Goal: Task Accomplishment & Management: Complete application form

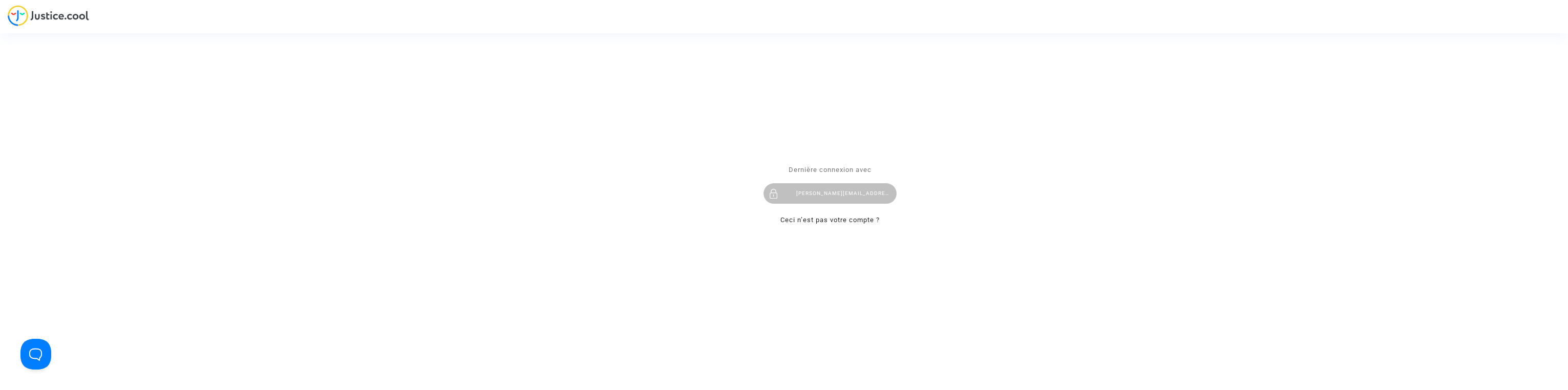
click at [817, 198] on div "charles@isogroup.fr" at bounding box center [830, 193] width 133 height 21
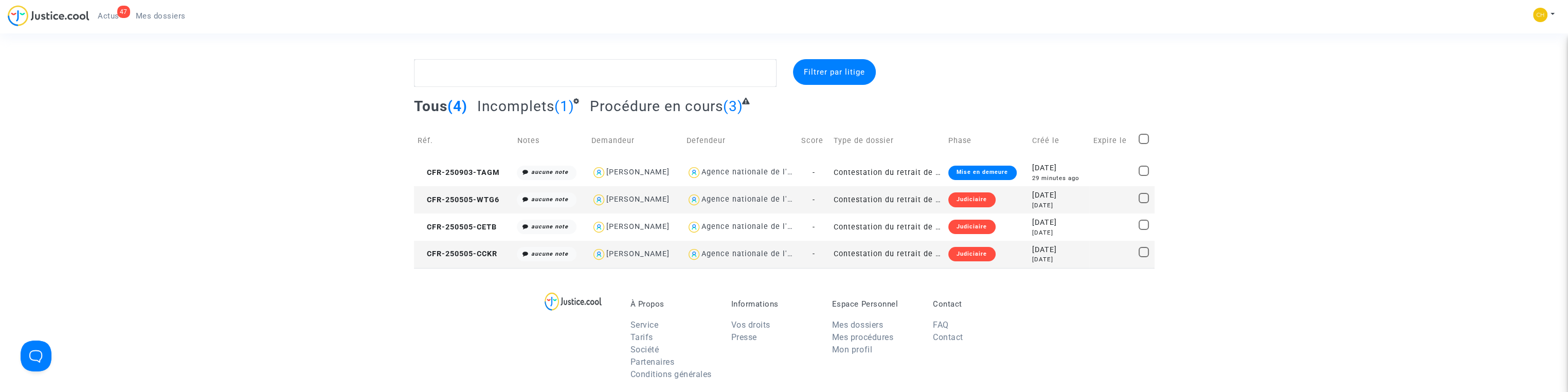
click at [1144, 170] on span at bounding box center [1144, 171] width 10 height 10
click at [1144, 176] on input "checkbox" at bounding box center [1143, 176] width 1 height 1
checkbox input "true"
click at [1110, 83] on div "Sélection (1)" at bounding box center [1115, 72] width 78 height 26
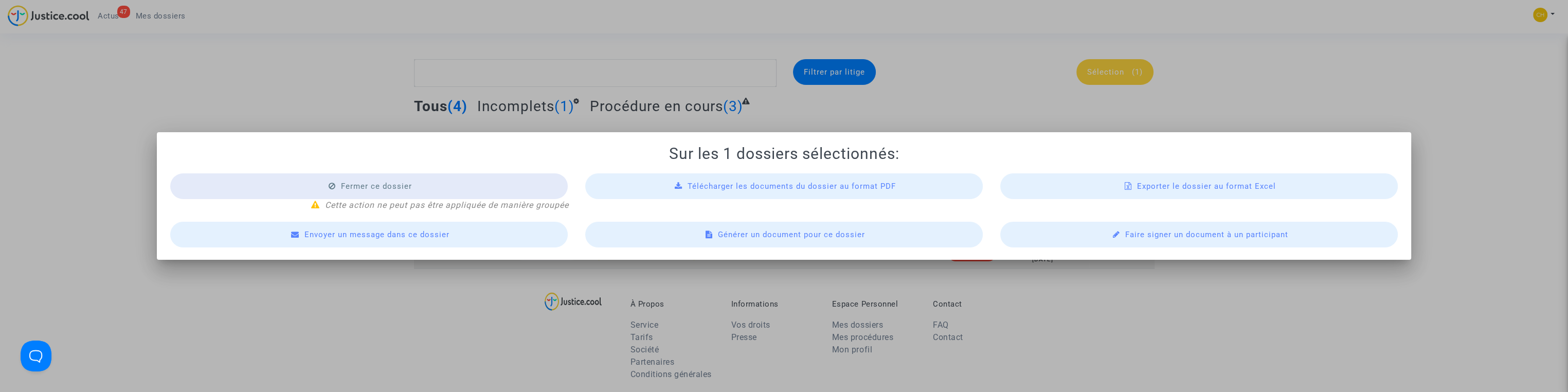
click at [832, 190] on span "Télécharger les documents du dossier au format PDF" at bounding box center [792, 186] width 208 height 9
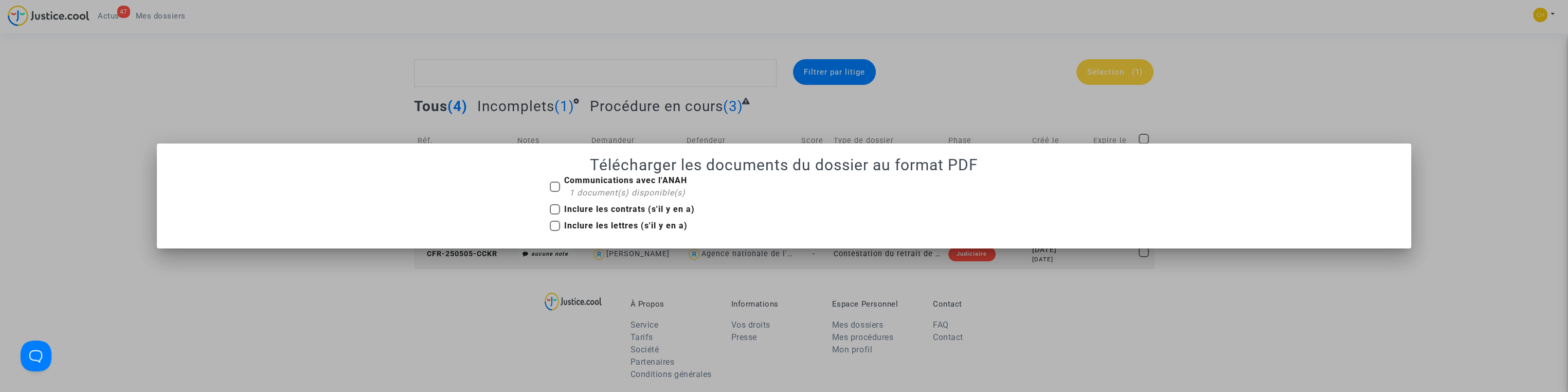
click at [852, 98] on div at bounding box center [784, 196] width 1568 height 392
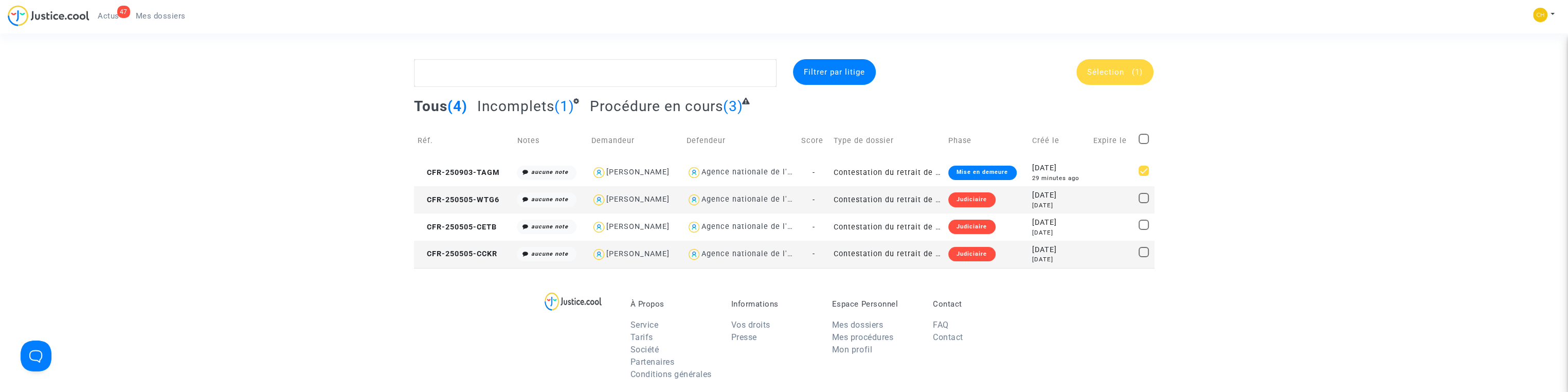
click at [608, 175] on div "[PERSON_NAME]" at bounding box center [638, 172] width 63 height 8
type textarea "@"ABDELMALEK ZIAT" @"SOS MaPrimeRénov by Pitcher Avocat""
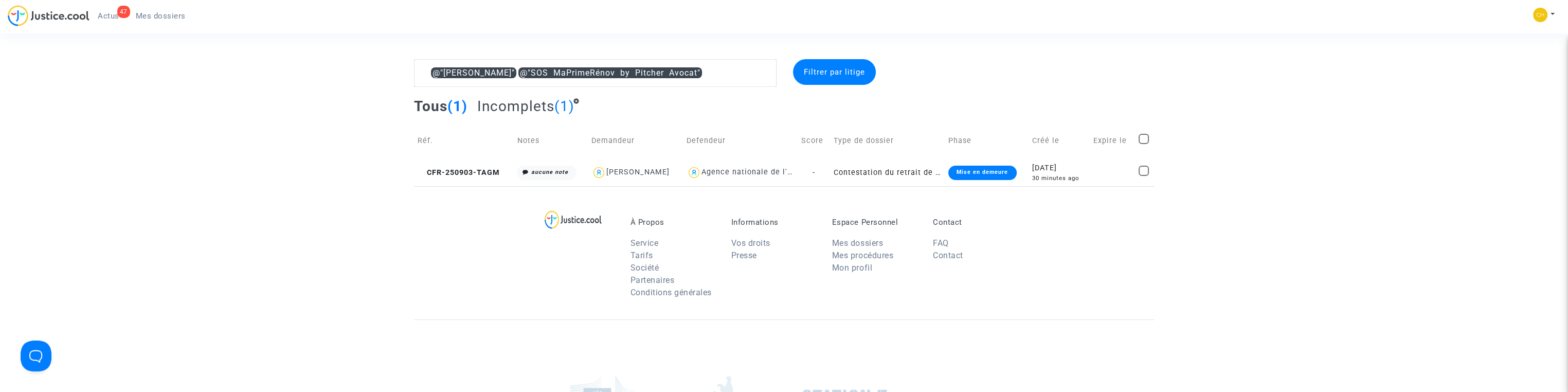
click at [1050, 174] on div "30 minutes ago" at bounding box center [1059, 178] width 53 height 8
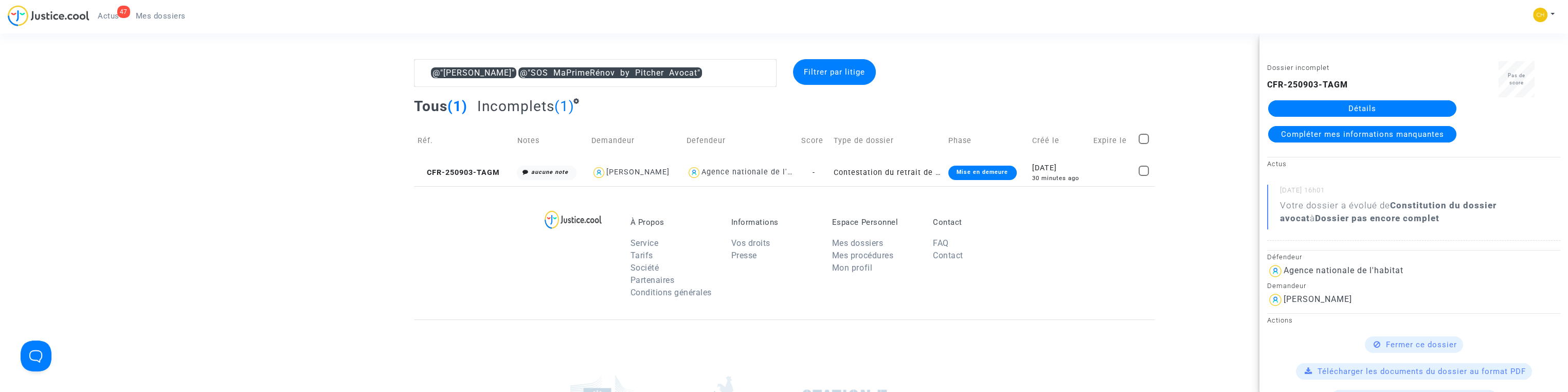
click at [1345, 134] on span "Compléter mes informations manquantes" at bounding box center [1363, 133] width 163 height 9
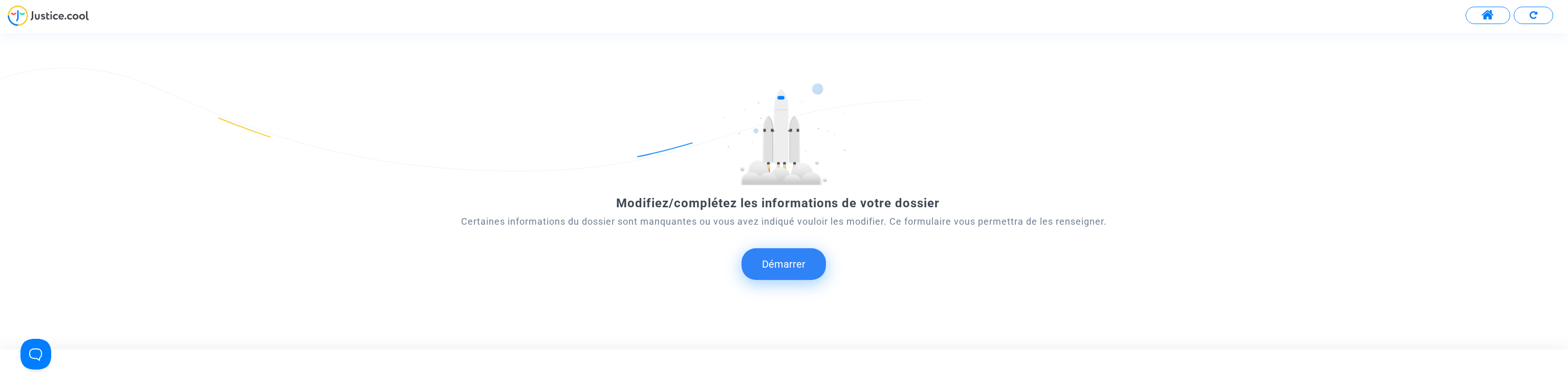
click at [779, 261] on button "Démarrer" at bounding box center [784, 264] width 85 height 32
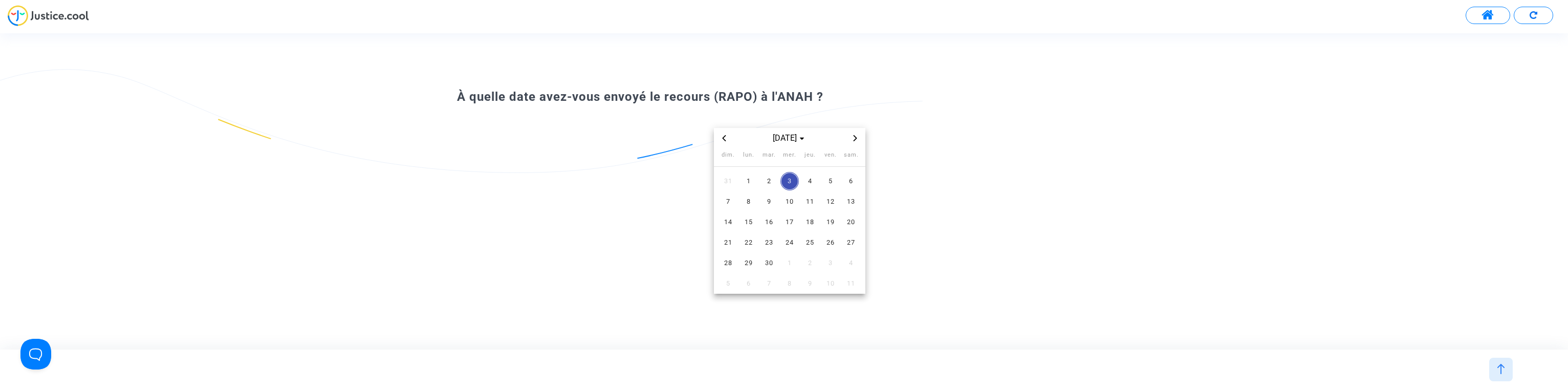
click at [646, 176] on div "sept. 2025 dim. lun. mar. mer. jeu. ven. sam. 31 1 2 3 4 5 6 7 8 9 10 11 12 13 …" at bounding box center [790, 211] width 666 height 166
click at [806, 142] on span "Choose month and year" at bounding box center [802, 139] width 8 height 8
click at [754, 225] on span "2025" at bounding box center [750, 226] width 36 height 16
click at [787, 187] on span "mai" at bounding box center [790, 184] width 43 height 18
click at [737, 198] on span "4" at bounding box center [728, 202] width 18 height 18
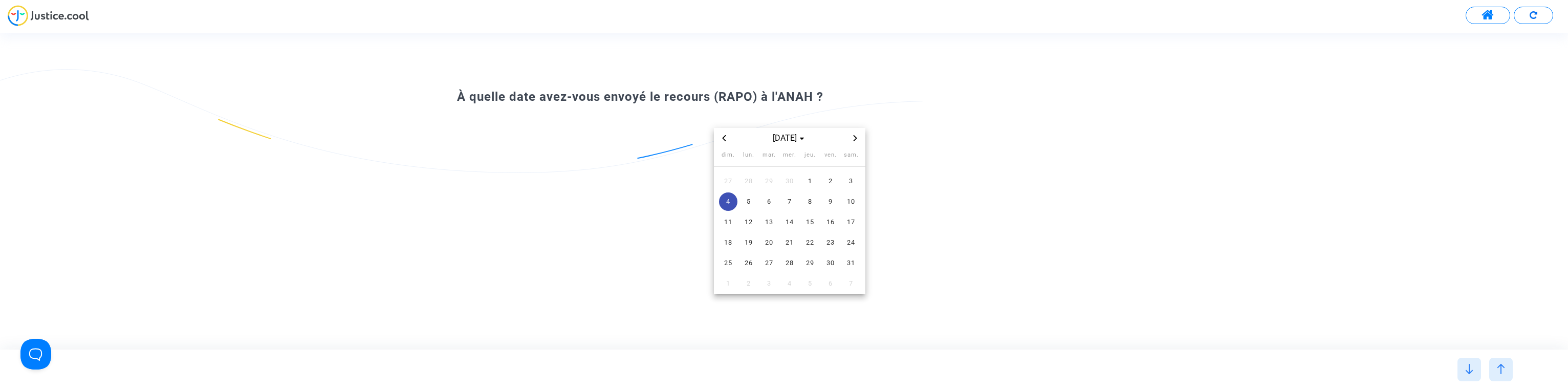
click at [742, 199] on span "5" at bounding box center [748, 202] width 18 height 18
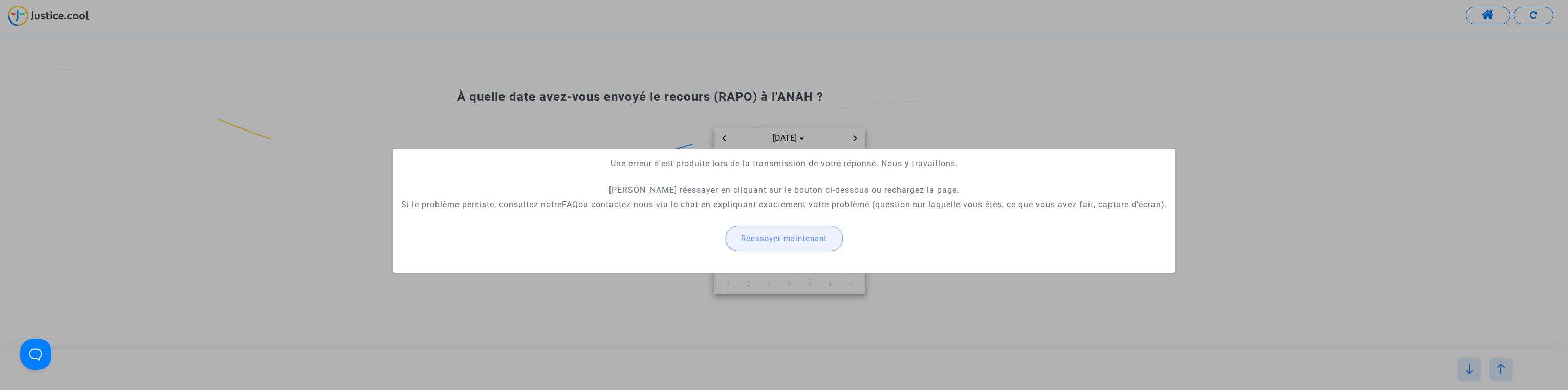
drag, startPoint x: 796, startPoint y: 236, endPoint x: 792, endPoint y: 232, distance: 5.7
click at [796, 236] on span "Réessayer maintenant" at bounding box center [784, 238] width 86 height 9
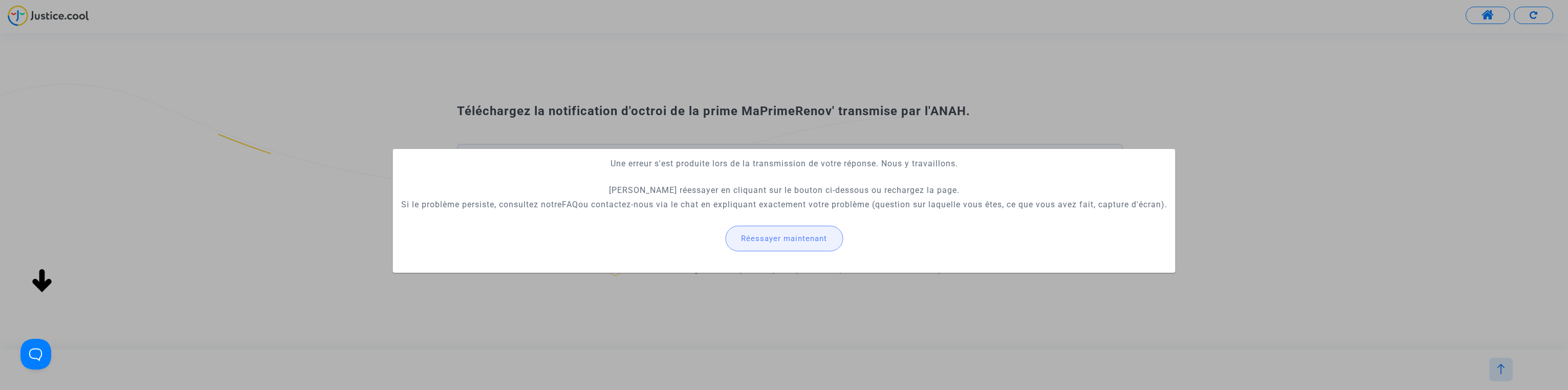
click at [806, 238] on span "Réessayer maintenant" at bounding box center [784, 238] width 86 height 9
click at [925, 100] on div at bounding box center [784, 195] width 1568 height 390
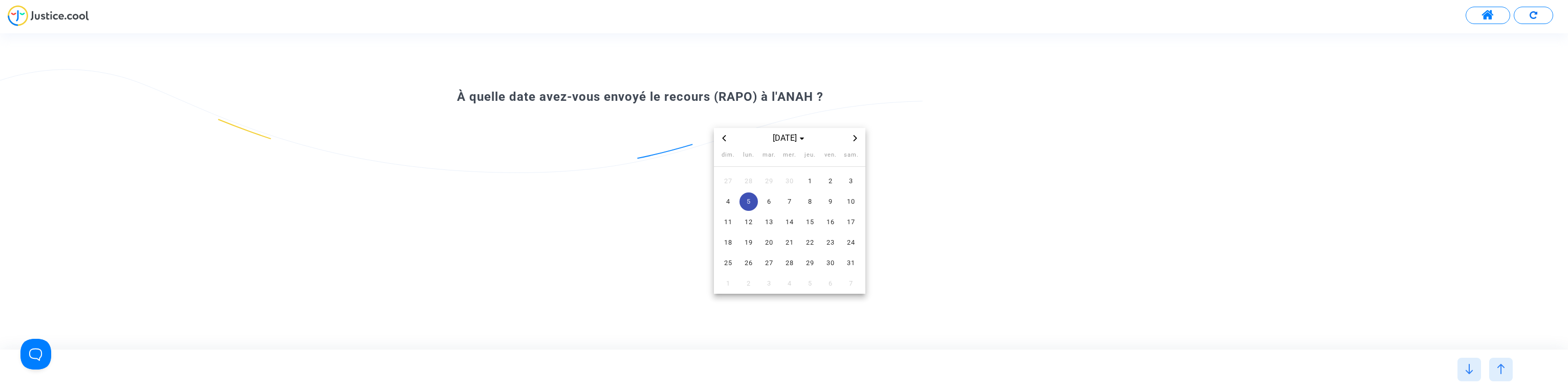
click at [752, 202] on span "5" at bounding box center [748, 202] width 18 height 18
click at [632, 236] on div "mai 2025 dim. lun. mar. mer. jeu. ven. sam. 27 28 29 30 1 2 3 4 5 6 7 8 9 10 11…" at bounding box center [790, 211] width 666 height 166
click at [750, 203] on span "5" at bounding box center [748, 202] width 18 height 18
click at [923, 217] on div "mai 2025 dim. lun. mar. mer. jeu. ven. sam. 27 28 29 30 1 2 3 4 5 6 7 8 9 10 11…" at bounding box center [790, 211] width 666 height 166
click at [917, 212] on div "mai 2025 dim. lun. mar. mer. jeu. ven. sam. 27 28 29 30 1 2 3 4 5 6 7 8 9 10 11…" at bounding box center [790, 211] width 666 height 166
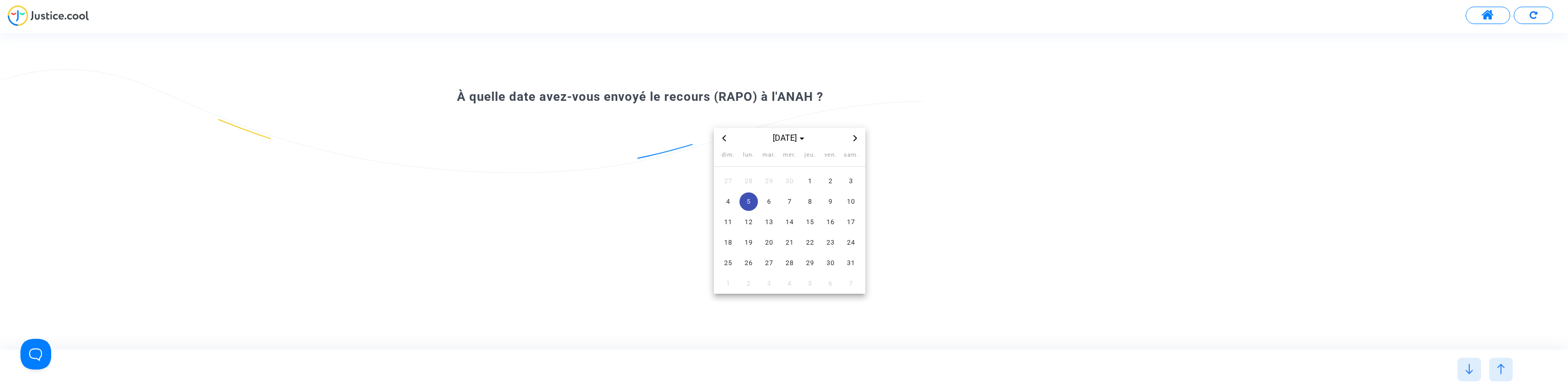
click at [917, 212] on div "mai 2025 dim. lun. mar. mer. jeu. ven. sam. 27 28 29 30 1 2 3 4 5 6 7 8 9 10 11…" at bounding box center [790, 211] width 666 height 166
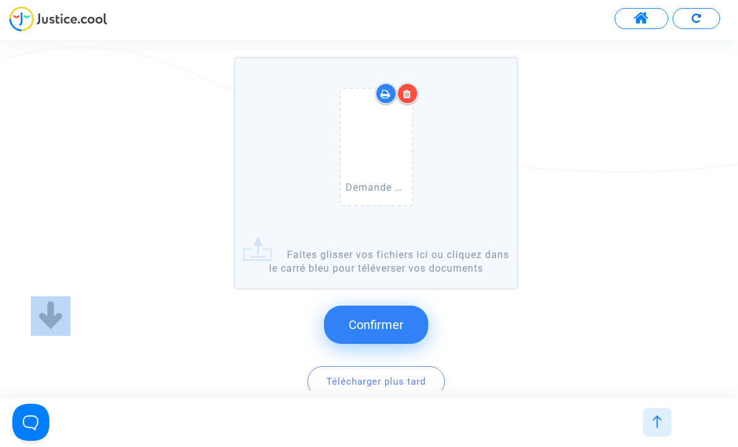
scroll to position [247, 0]
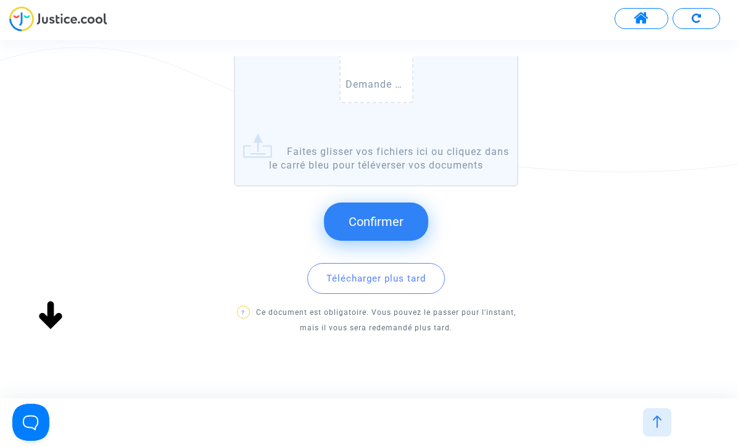
click at [386, 217] on span "Confirmer" at bounding box center [376, 221] width 55 height 15
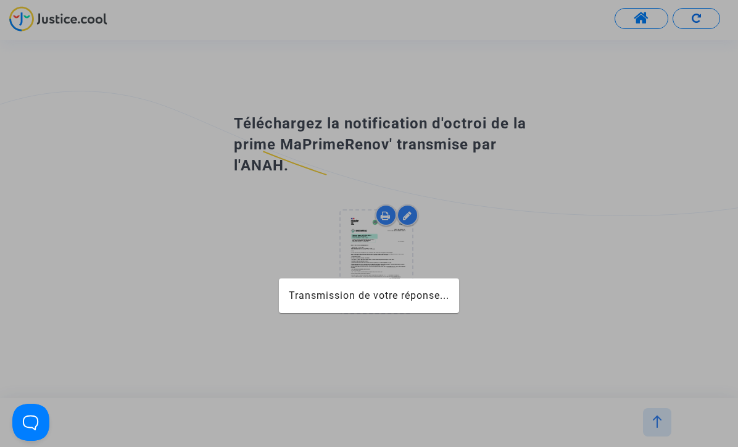
scroll to position [0, 0]
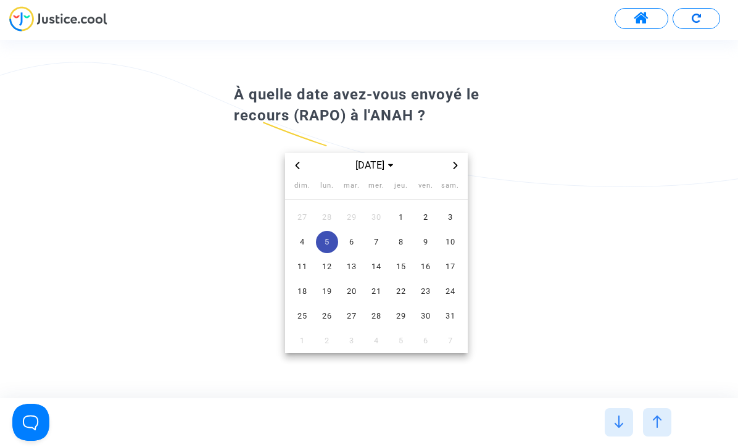
click at [355, 241] on span "6" at bounding box center [352, 242] width 22 height 22
click at [328, 239] on span "5" at bounding box center [327, 242] width 22 height 22
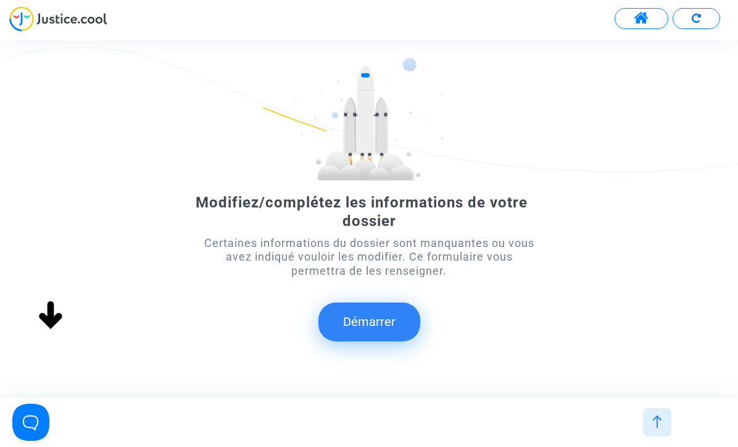
scroll to position [84, 0]
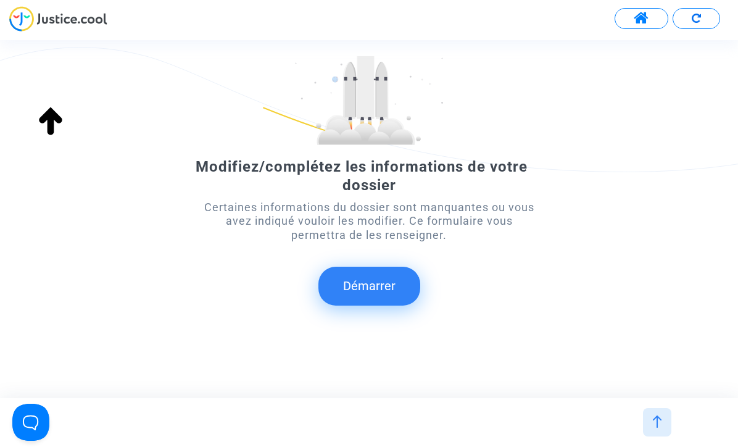
click at [387, 284] on button "Démarrer" at bounding box center [369, 285] width 102 height 38
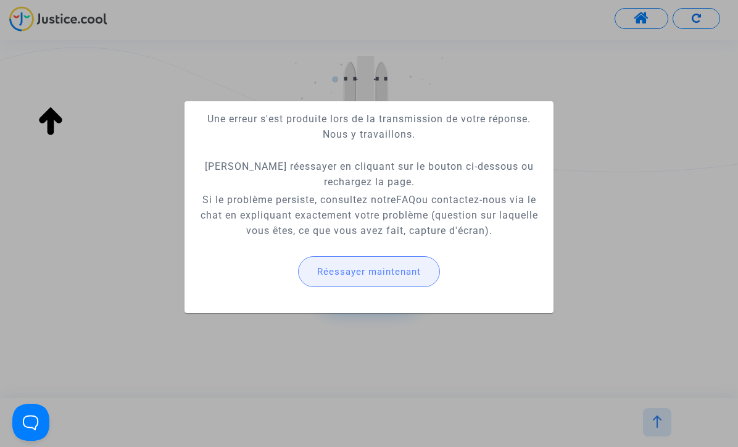
click at [403, 272] on span "Réessayer maintenant" at bounding box center [369, 271] width 104 height 11
click at [400, 273] on span "Réessayer maintenant" at bounding box center [369, 271] width 104 height 11
click at [395, 270] on span "Réessayer maintenant" at bounding box center [369, 271] width 104 height 11
click at [373, 276] on span "Réessayer maintenant" at bounding box center [369, 271] width 104 height 11
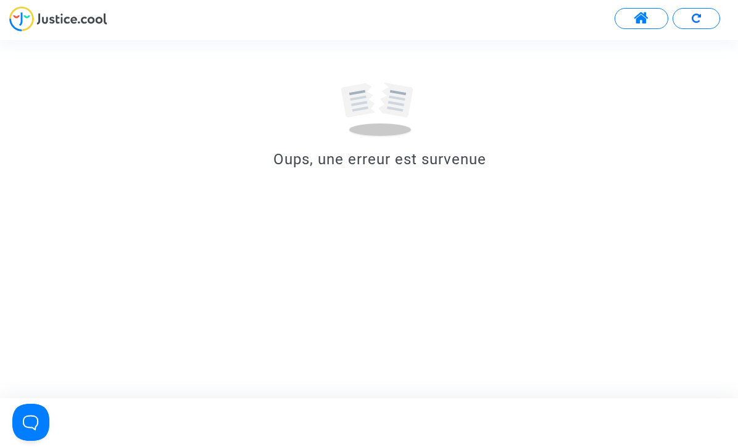
click at [629, 22] on button at bounding box center [641, 18] width 54 height 21
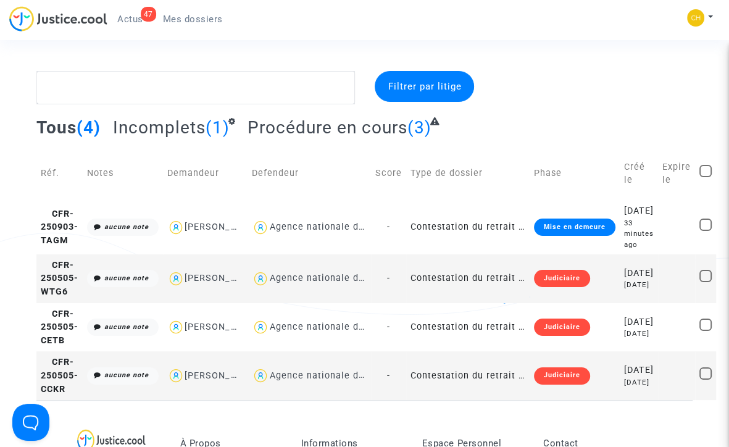
click at [270, 233] on img at bounding box center [261, 227] width 18 height 18
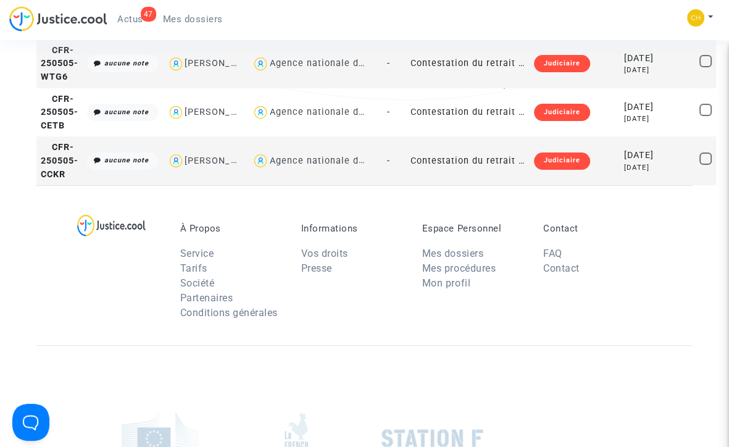
scroll to position [62, 0]
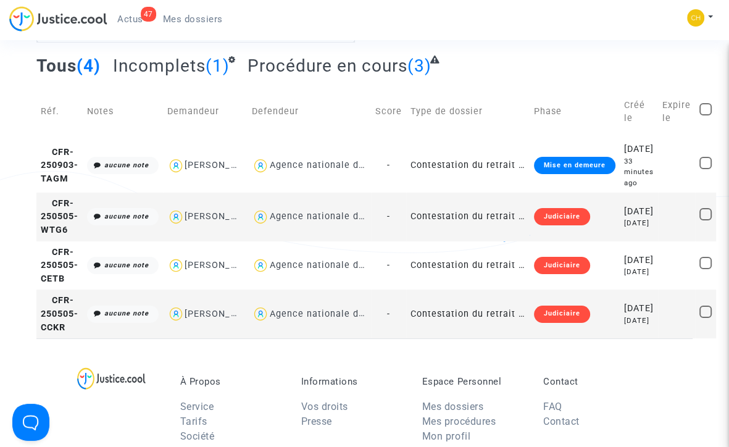
click at [225, 170] on div "[PERSON_NAME]" at bounding box center [222, 165] width 76 height 10
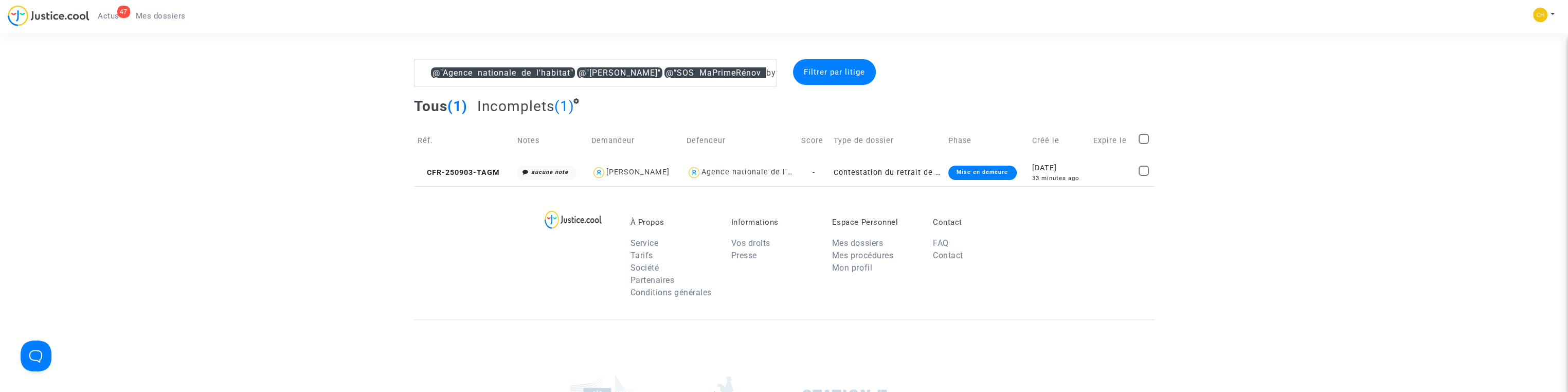
click at [604, 172] on img at bounding box center [599, 173] width 15 height 15
type textarea "@"Agence nationale de l'habitat""
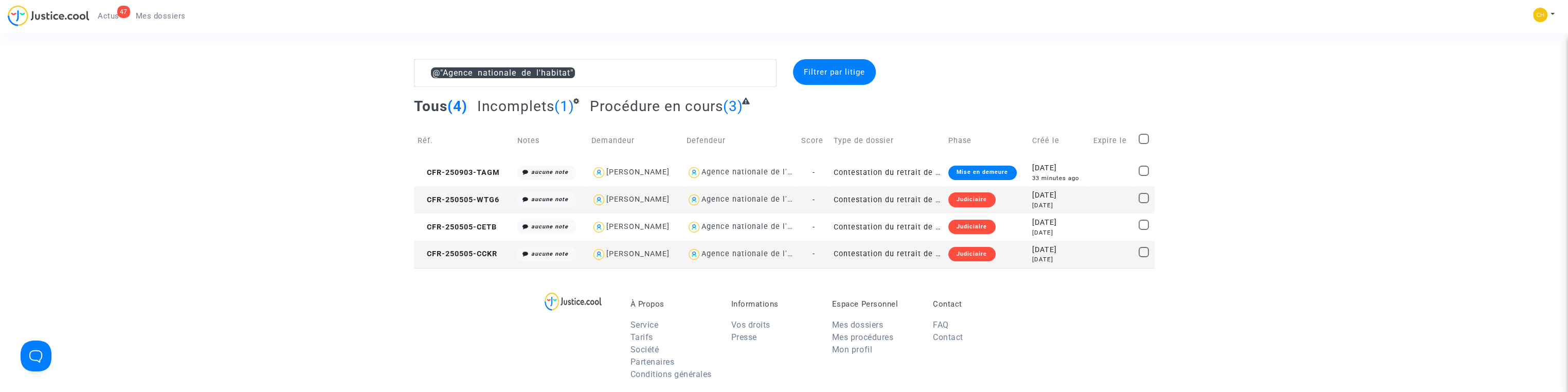
click at [614, 169] on div "Mise en demeure" at bounding box center [982, 173] width 68 height 14
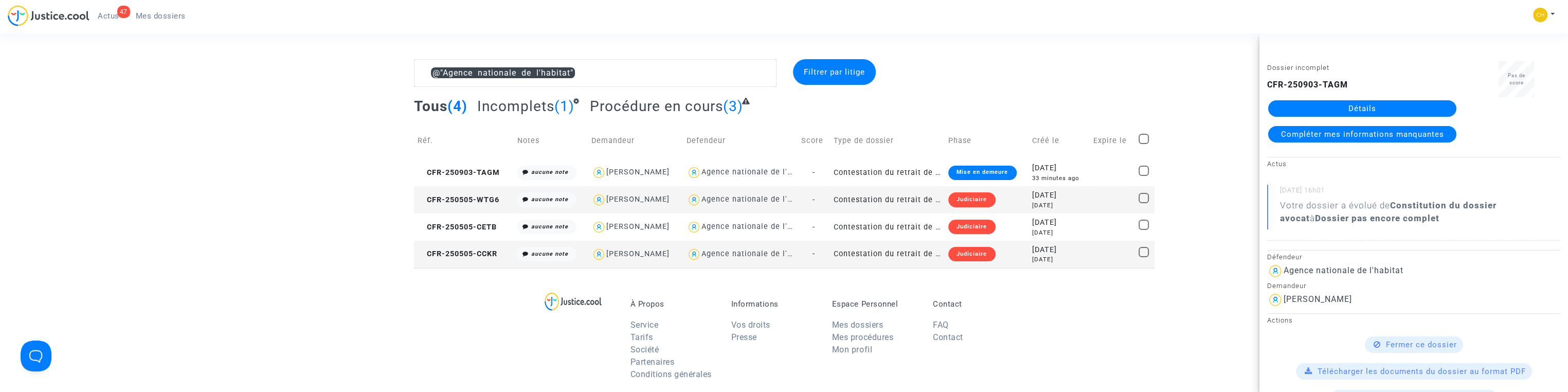
click at [614, 133] on span "Compléter mes informations manquantes" at bounding box center [1363, 133] width 163 height 9
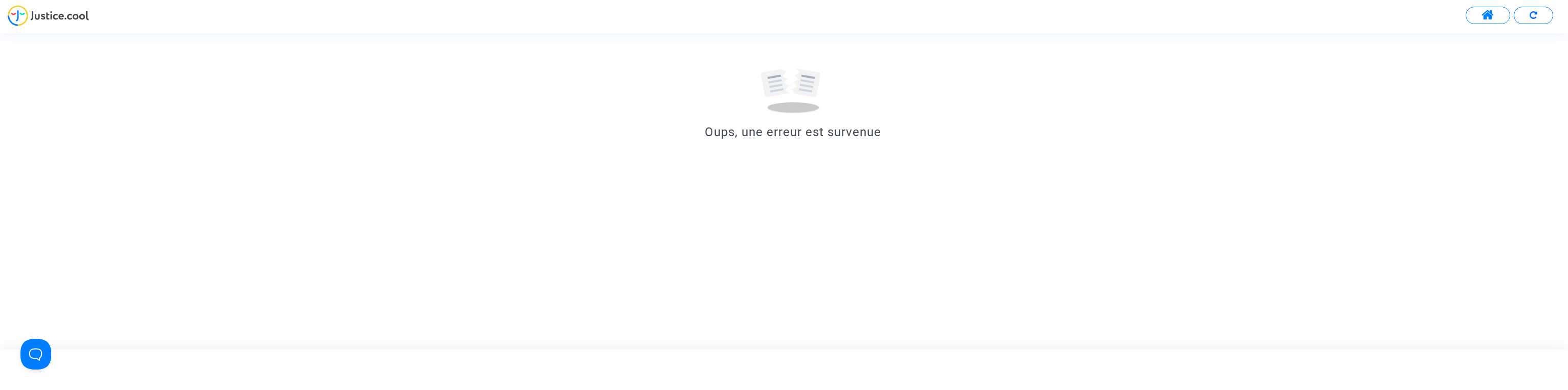
click at [611, 12] on span at bounding box center [1488, 15] width 12 height 13
